Goal: Complete application form

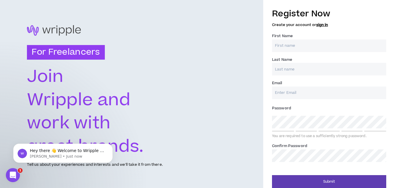
click at [290, 46] on input "First Name *" at bounding box center [329, 46] width 114 height 13
type input "Sifat"
click at [290, 69] on input "Last Name *" at bounding box center [329, 69] width 114 height 13
type input "Ahammed"
click at [290, 88] on input "Email *" at bounding box center [329, 93] width 114 height 13
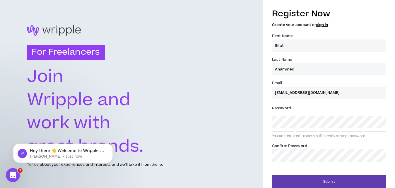
type input "[EMAIL_ADDRESS][DOMAIN_NAME]"
click at [285, 114] on div "Password * You are required to use a sufficiently strong password." at bounding box center [329, 121] width 114 height 35
click at [287, 108] on span "Password *" at bounding box center [281, 108] width 19 height 5
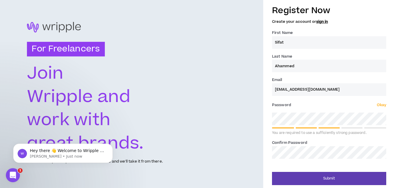
scroll to position [5, 0]
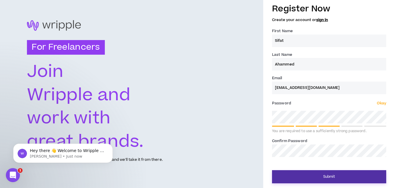
click at [293, 174] on button "Submit" at bounding box center [329, 176] width 114 height 13
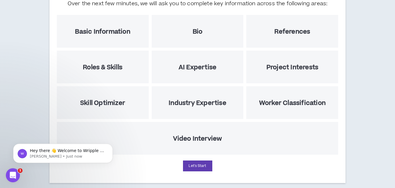
scroll to position [86, 0]
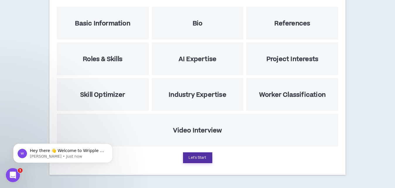
click at [202, 158] on button "Let's Start" at bounding box center [197, 158] width 29 height 11
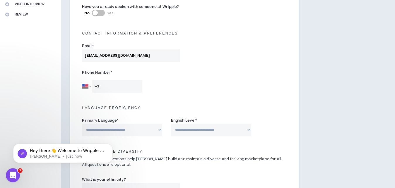
scroll to position [149, 0]
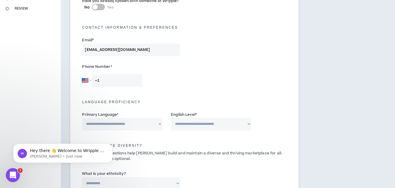
click at [82, 74] on select "[GEOGRAPHIC_DATA] [GEOGRAPHIC_DATA] [GEOGRAPHIC_DATA] [GEOGRAPHIC_DATA] [US_STA…" at bounding box center [86, 80] width 9 height 13
select select "BD"
click option "[GEOGRAPHIC_DATA]" at bounding box center [0, 0] width 0 height 0
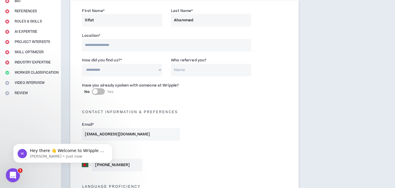
scroll to position [60, 0]
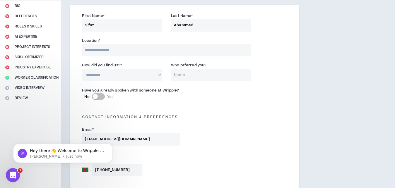
type input "[PHONE_NUMBER]"
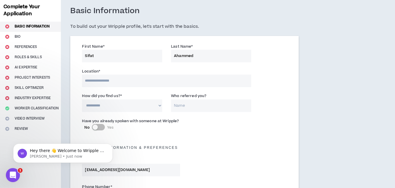
scroll to position [30, 0]
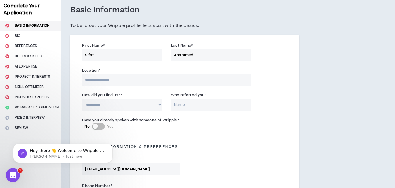
click at [109, 79] on input at bounding box center [166, 80] width 169 height 13
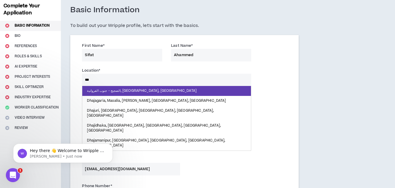
type input "****"
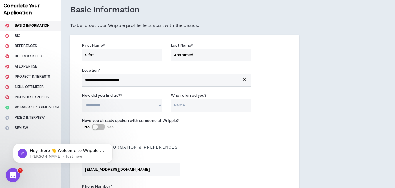
click at [82, 99] on select "**********" at bounding box center [122, 105] width 80 height 13
select select "*"
click option "**********" at bounding box center [0, 0] width 0 height 0
click at [178, 107] on input "Who referred you?" at bounding box center [211, 105] width 80 height 13
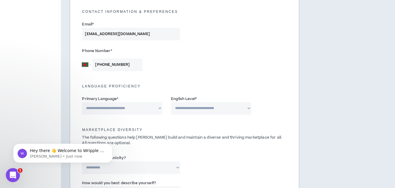
scroll to position [179, 0]
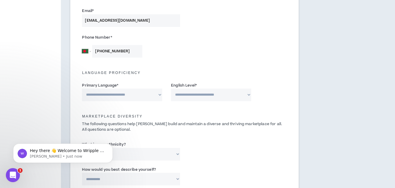
click at [82, 89] on select "**********" at bounding box center [122, 95] width 80 height 13
select select "*******"
click option "*******" at bounding box center [0, 0] width 0 height 0
click at [171, 89] on select "**********" at bounding box center [211, 95] width 80 height 13
select select "*"
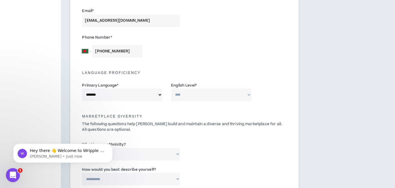
click option "**********" at bounding box center [0, 0] width 0 height 0
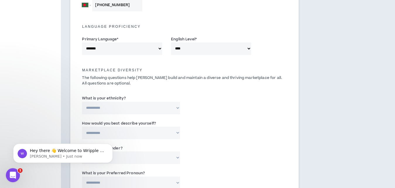
scroll to position [239, 0]
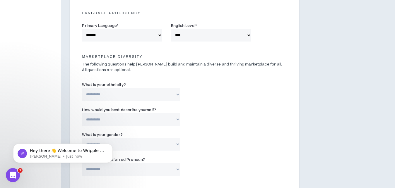
click at [82, 88] on select "**********" at bounding box center [131, 94] width 98 height 13
select select "**********"
click option "**********" at bounding box center [0, 0] width 0 height 0
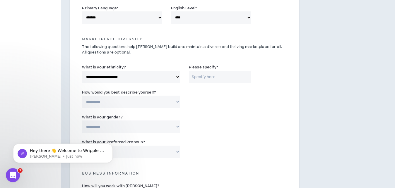
scroll to position [269, 0]
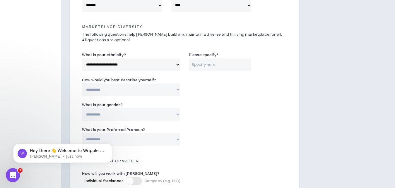
click at [199, 66] on input "Please specify *" at bounding box center [220, 65] width 62 height 13
type input "[DEMOGRAPHIC_DATA]"
click at [82, 83] on select "**********" at bounding box center [131, 89] width 98 height 13
select select "*****"
click option "*****" at bounding box center [0, 0] width 0 height 0
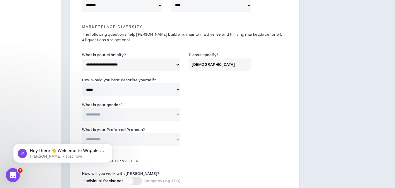
click at [82, 108] on select "**********" at bounding box center [131, 114] width 98 height 13
select select "***"
click option "***" at bounding box center [0, 0] width 0 height 0
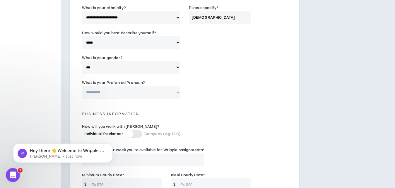
scroll to position [329, 0]
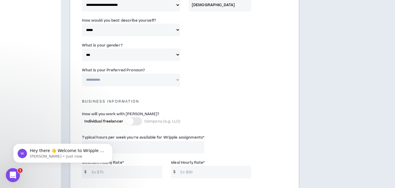
click at [82, 74] on select "**********" at bounding box center [131, 80] width 98 height 13
select select "**********"
click option "**********" at bounding box center [0, 0] width 0 height 0
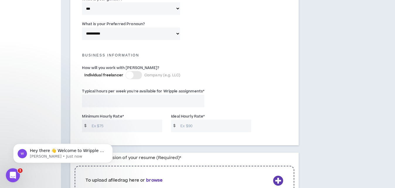
scroll to position [388, 0]
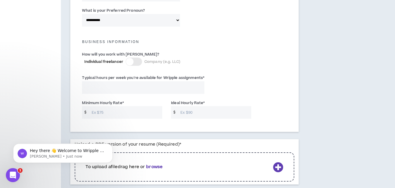
click at [115, 86] on input "Typical hours per week you're available for Wripple assignments *" at bounding box center [143, 87] width 122 height 13
type input "40"
click at [112, 114] on input "Minimum Hourly Rate *" at bounding box center [126, 112] width 74 height 13
type input "10"
click at [191, 112] on input "Ideal Hourly Rate *" at bounding box center [214, 112] width 74 height 13
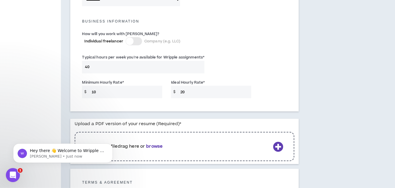
scroll to position [448, 0]
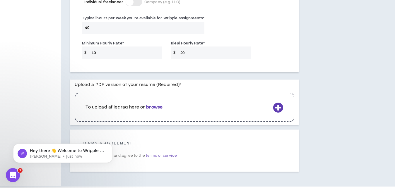
type input "20"
click at [279, 113] on div "To upload a file drag here or browse" at bounding box center [184, 107] width 219 height 29
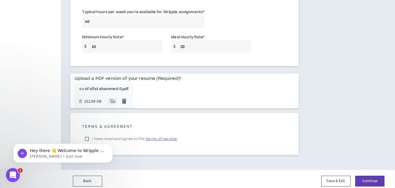
scroll to position [459, 0]
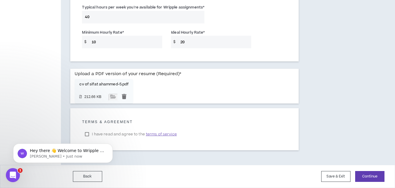
click at [88, 134] on html "Hey there 👋 Welcome to Wripple 🙌 Take a look around! If you have any questions,…" at bounding box center [62, 132] width 117 height 2
click at [88, 134] on div "Hey there 👋 Welcome to Wripple 🙌 Take a look around! If you have any questions,…" at bounding box center [63, 126] width 108 height 73
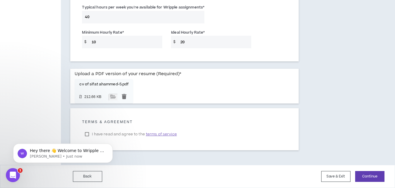
click at [87, 134] on html "Hey there 👋 Welcome to Wripple 🙌 Take a look around! If you have any questions,…" at bounding box center [62, 132] width 117 height 2
click at [163, 135] on span "terms of service" at bounding box center [161, 134] width 31 height 6
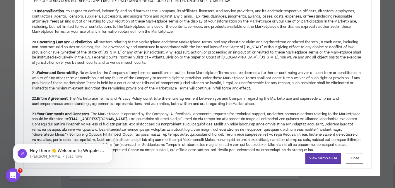
scroll to position [429, 0]
click at [111, 145] on icon "Dismiss notification" at bounding box center [111, 145] width 3 height 3
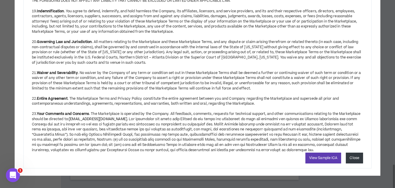
click at [355, 160] on button "Close" at bounding box center [354, 158] width 17 height 11
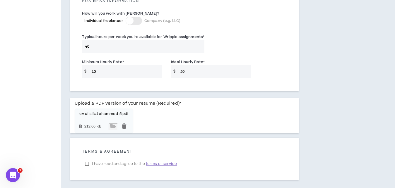
click at [88, 165] on label "I have read and agree to the terms of service" at bounding box center [131, 164] width 98 height 9
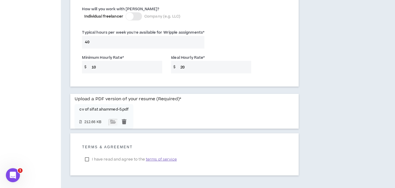
scroll to position [459, 0]
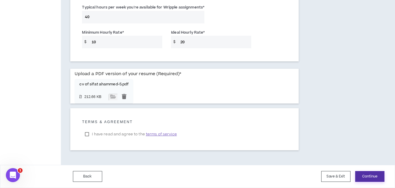
click at [373, 176] on button "Continue" at bounding box center [369, 176] width 29 height 11
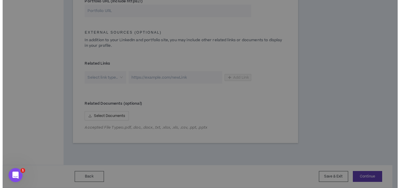
scroll to position [297, 0]
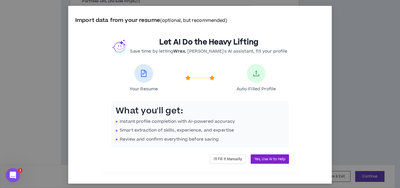
click at [273, 160] on span "Yes, Use AI to Help" at bounding box center [269, 160] width 31 height 6
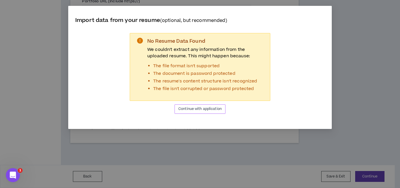
click at [192, 112] on span "Continue with application" at bounding box center [199, 109] width 43 height 6
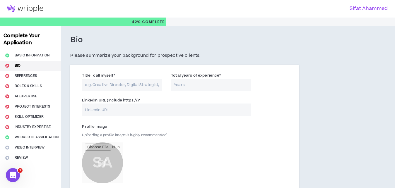
click at [126, 87] on input "Title I call myself *" at bounding box center [122, 85] width 80 height 13
type input "S"
click at [112, 83] on input "Data S" at bounding box center [122, 85] width 80 height 13
type input "Data Scientist"
click at [186, 82] on input "Total years of experience *" at bounding box center [211, 85] width 80 height 13
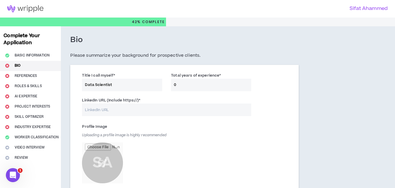
type input "0"
click at [136, 84] on input "Data Scientist" at bounding box center [122, 85] width 80 height 13
type input "Data Scientist"
click at [124, 110] on input "LinkedIn URL (Include https://) *" at bounding box center [166, 110] width 169 height 13
paste input "[DOMAIN_NAME][URL]"
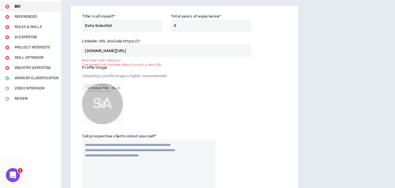
scroll to position [60, 0]
click at [88, 52] on input "[DOMAIN_NAME][URL]" at bounding box center [166, 50] width 169 height 13
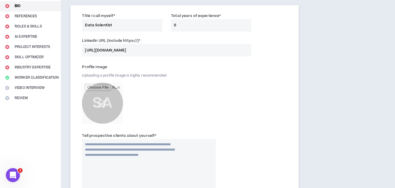
type input "[URL][DOMAIN_NAME]"
drag, startPoint x: 133, startPoint y: 102, endPoint x: 98, endPoint y: 108, distance: 35.2
click at [132, 102] on div "Profile Image Uploading a profile image is highly recommended SA" at bounding box center [149, 94] width 134 height 64
click at [98, 108] on input "file" at bounding box center [102, 103] width 41 height 41
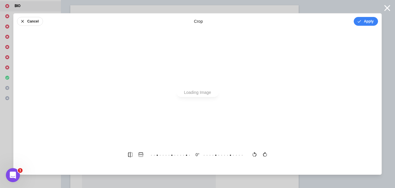
scroll to position [0, 0]
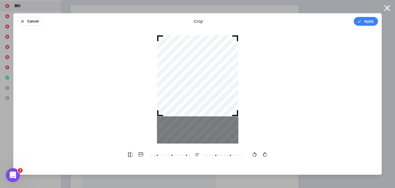
drag, startPoint x: 199, startPoint y: 98, endPoint x: 204, endPoint y: 71, distance: 27.1
click at [204, 71] on div at bounding box center [197, 75] width 81 height 81
click at [368, 21] on button "Apply" at bounding box center [366, 21] width 24 height 9
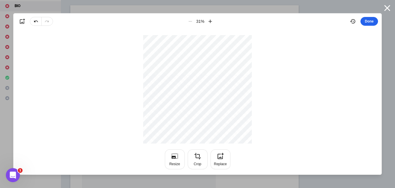
click at [368, 21] on button "Done" at bounding box center [369, 21] width 18 height 9
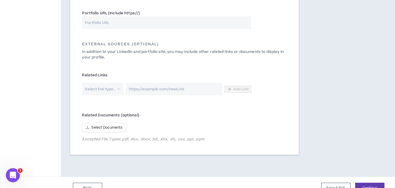
scroll to position [318, 0]
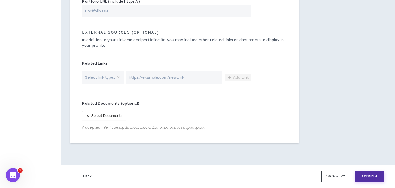
click at [384, 179] on button "Continue" at bounding box center [369, 176] width 29 height 11
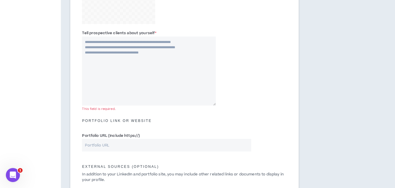
scroll to position [154, 0]
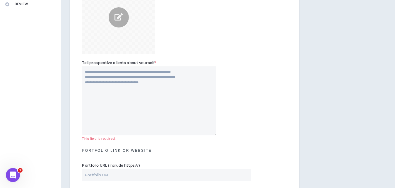
click at [115, 132] on textarea "Tell prospective clients about yourself *" at bounding box center [149, 100] width 134 height 69
click at [126, 92] on textarea "Tell prospective clients about yourself *" at bounding box center [149, 100] width 134 height 69
paste textarea "**********"
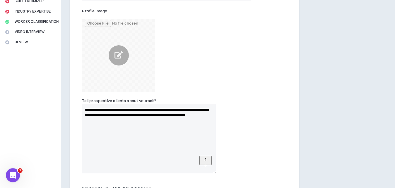
scroll to position [124, 0]
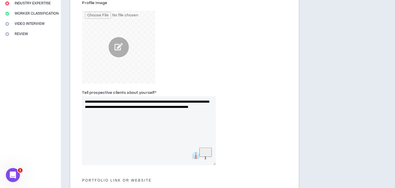
type textarea "**********"
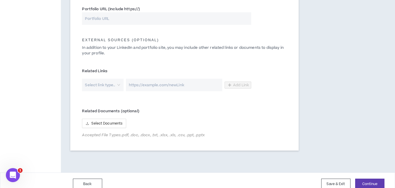
scroll to position [318, 0]
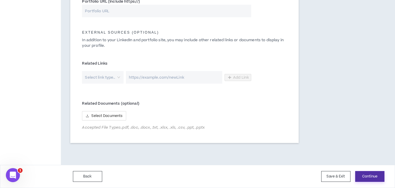
click at [374, 181] on button "Continue" at bounding box center [369, 176] width 29 height 11
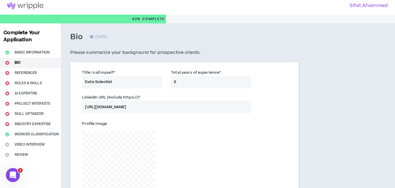
scroll to position [0, 0]
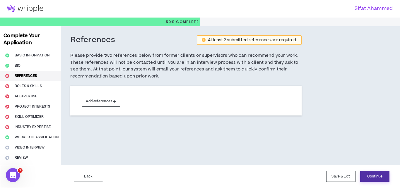
click at [373, 178] on button "Continue" at bounding box center [374, 176] width 29 height 11
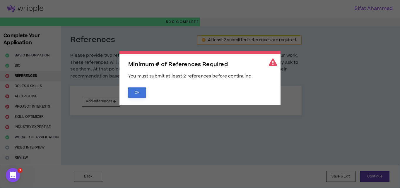
click at [142, 95] on button "Ok" at bounding box center [137, 93] width 18 height 10
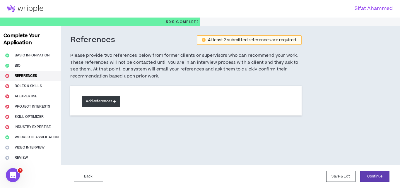
click at [98, 101] on button "Add References" at bounding box center [101, 101] width 38 height 11
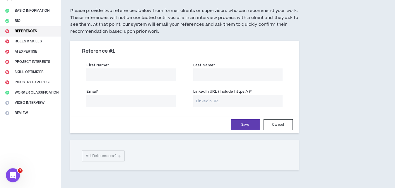
scroll to position [60, 0]
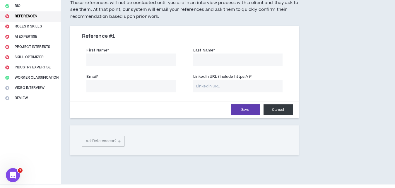
click at [275, 112] on button "Cancel" at bounding box center [278, 110] width 29 height 11
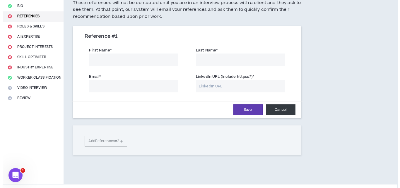
scroll to position [0, 0]
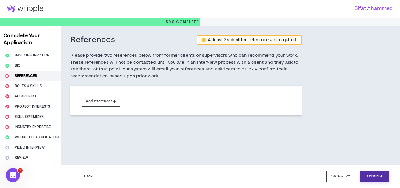
click at [375, 174] on button "Continue" at bounding box center [374, 176] width 29 height 11
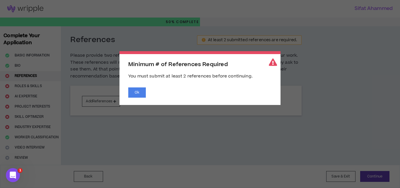
click at [148, 95] on div "Ok" at bounding box center [199, 93] width 143 height 10
click at [141, 94] on button "Ok" at bounding box center [137, 93] width 18 height 10
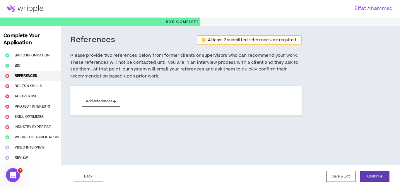
click at [18, 83] on div "Complete Your Application Basic Information Bio References Roles & Skills AI Ex…" at bounding box center [30, 95] width 61 height 139
click at [21, 88] on div "Complete Your Application Basic Information Bio References Roles & Skills AI Ex…" at bounding box center [30, 95] width 61 height 139
click at [23, 95] on div "Complete Your Application Basic Information Bio References Roles & Skills AI Ex…" at bounding box center [30, 95] width 61 height 139
click at [25, 105] on div "Complete Your Application Basic Information Bio References Roles & Skills AI Ex…" at bounding box center [30, 95] width 61 height 139
drag, startPoint x: 34, startPoint y: 135, endPoint x: 35, endPoint y: 145, distance: 10.6
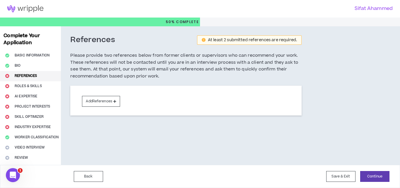
click at [34, 136] on div "Complete Your Application Basic Information Bio References Roles & Skills AI Ex…" at bounding box center [30, 95] width 61 height 139
click at [35, 148] on div "Complete Your Application Basic Information Bio References Roles & Skills AI Ex…" at bounding box center [30, 95] width 61 height 139
click at [345, 177] on button "Save & Exit" at bounding box center [340, 176] width 29 height 11
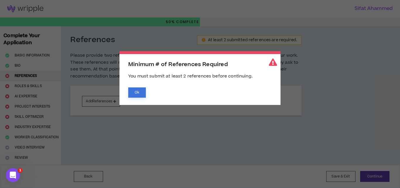
click at [132, 91] on button "Ok" at bounding box center [137, 93] width 18 height 10
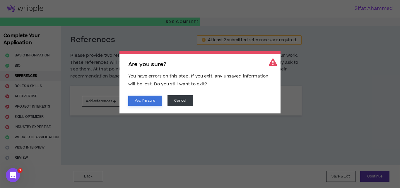
click at [146, 102] on button "Yes, I'm sure" at bounding box center [144, 101] width 33 height 10
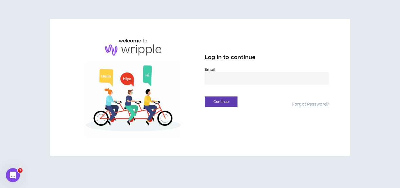
click at [213, 79] on input "email" at bounding box center [267, 78] width 124 height 13
type input "**********"
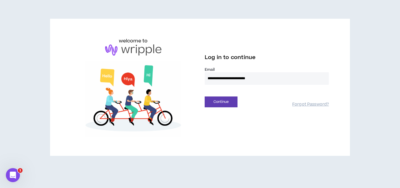
click at [221, 93] on div "Continue Forgot Password?" at bounding box center [267, 100] width 124 height 15
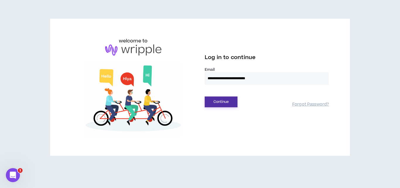
click at [221, 100] on button "Continue" at bounding box center [221, 102] width 33 height 11
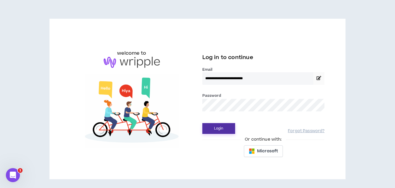
click at [219, 129] on button "Login" at bounding box center [218, 128] width 33 height 11
